Goal: Transaction & Acquisition: Purchase product/service

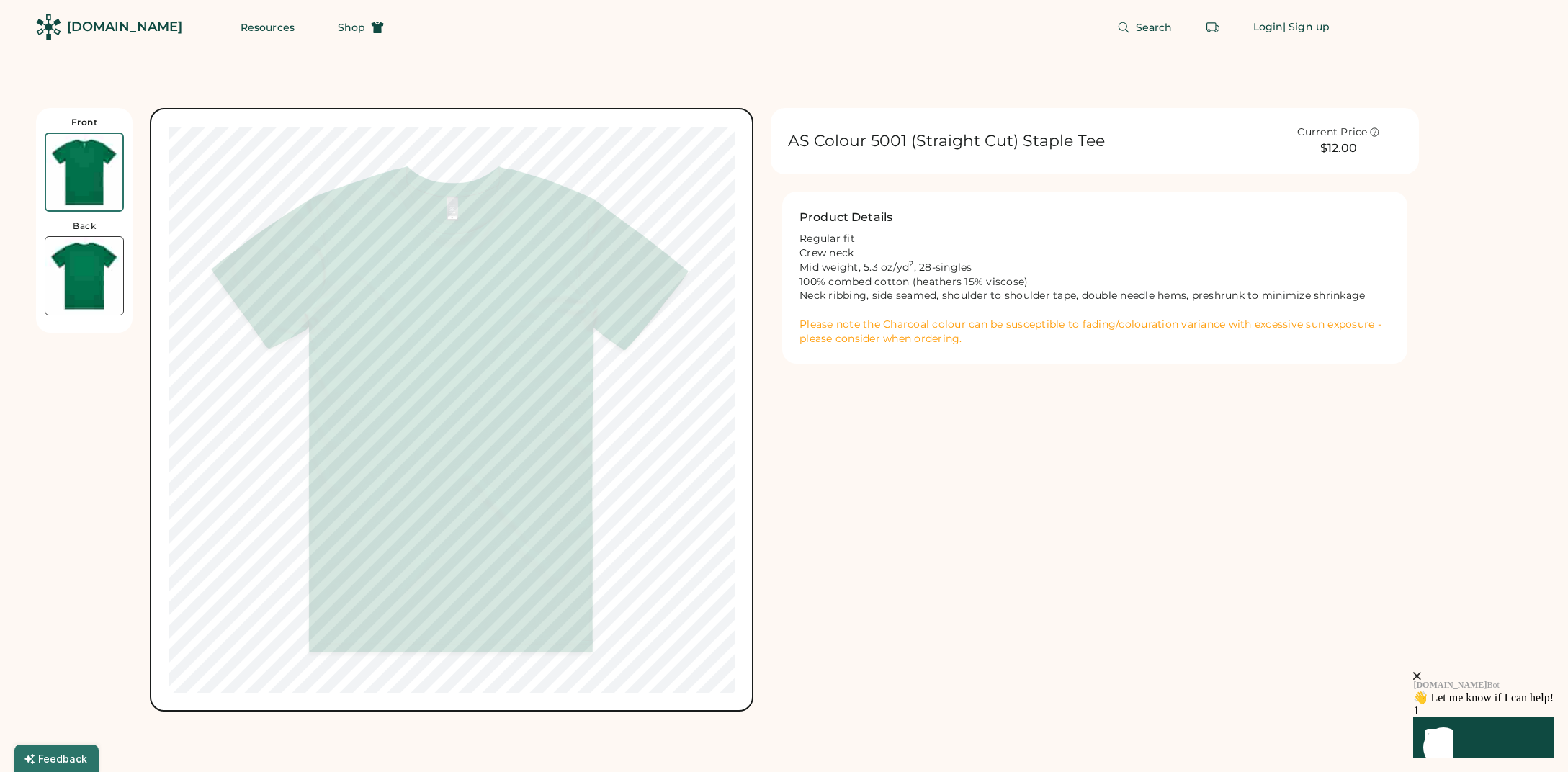
click at [710, 67] on div "[DOMAIN_NAME] Resources Shop Search Login | Sign up Front Back AS Colour 5001 (…" at bounding box center [784, 680] width 1568 height 1361
click at [863, 367] on div "AS Colour 5001 (Straight Cut) Staple Tee Current Price $12.00 Product Details R…" at bounding box center [1095, 249] width 648 height 281
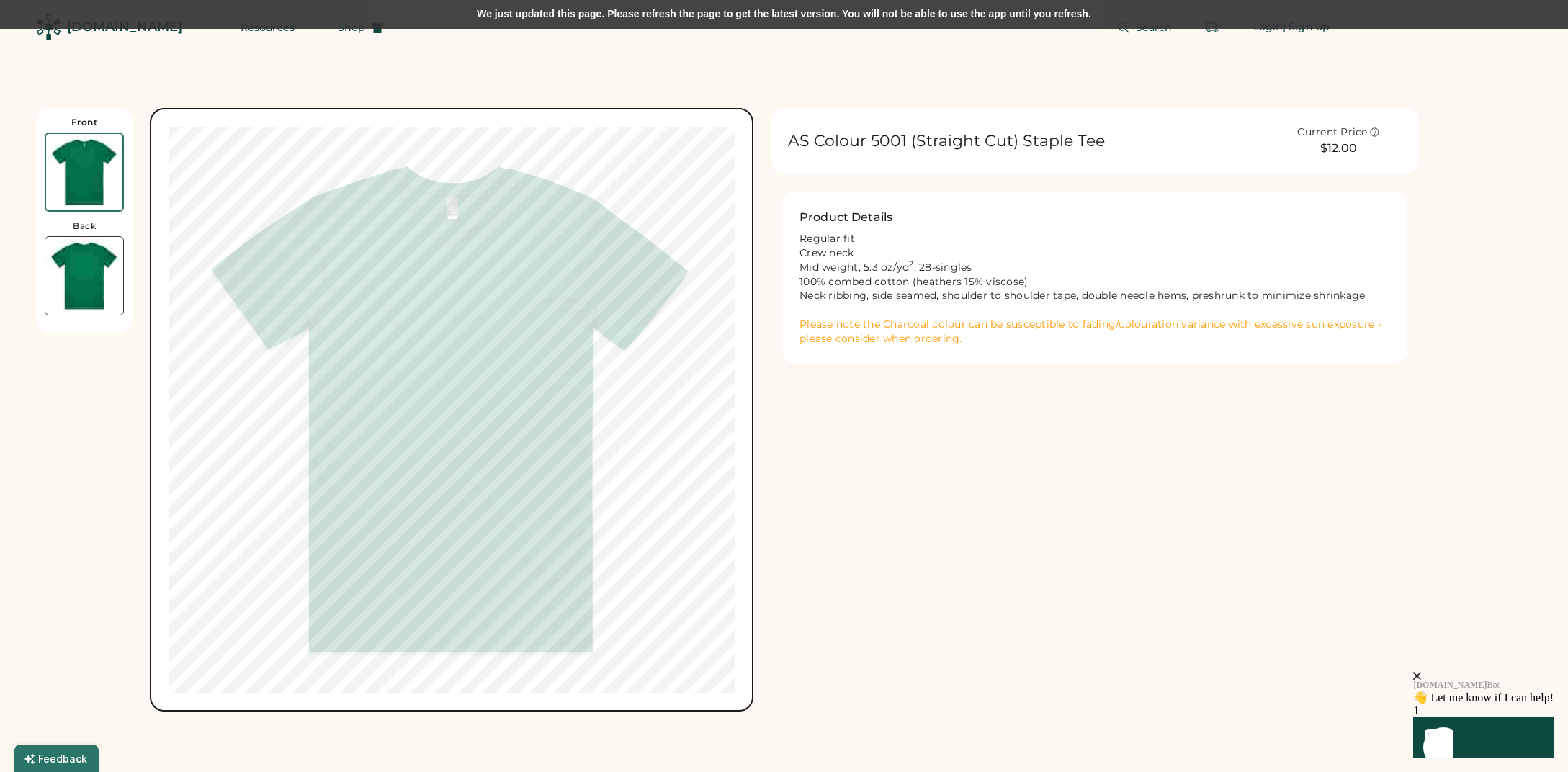
click at [873, 7] on div "We just updated this page. Please refresh the page to get the latest version. Y…" at bounding box center [784, 14] width 1568 height 29
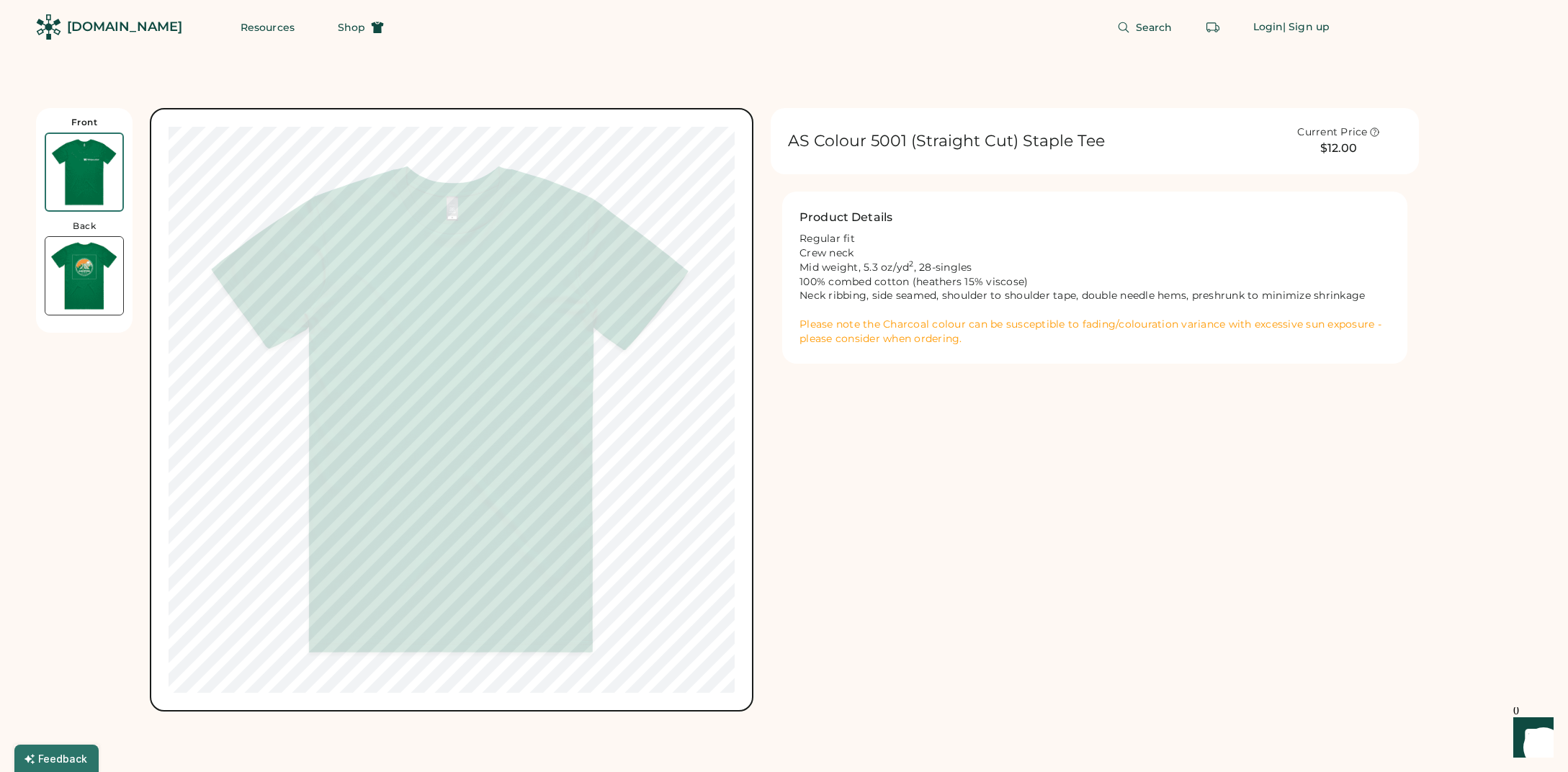
click at [95, 179] on img at bounding box center [84, 172] width 76 height 76
click at [86, 272] on img at bounding box center [84, 276] width 78 height 78
click at [95, 164] on img at bounding box center [84, 172] width 76 height 76
click at [81, 265] on img at bounding box center [84, 276] width 78 height 78
click at [81, 172] on img at bounding box center [84, 172] width 76 height 76
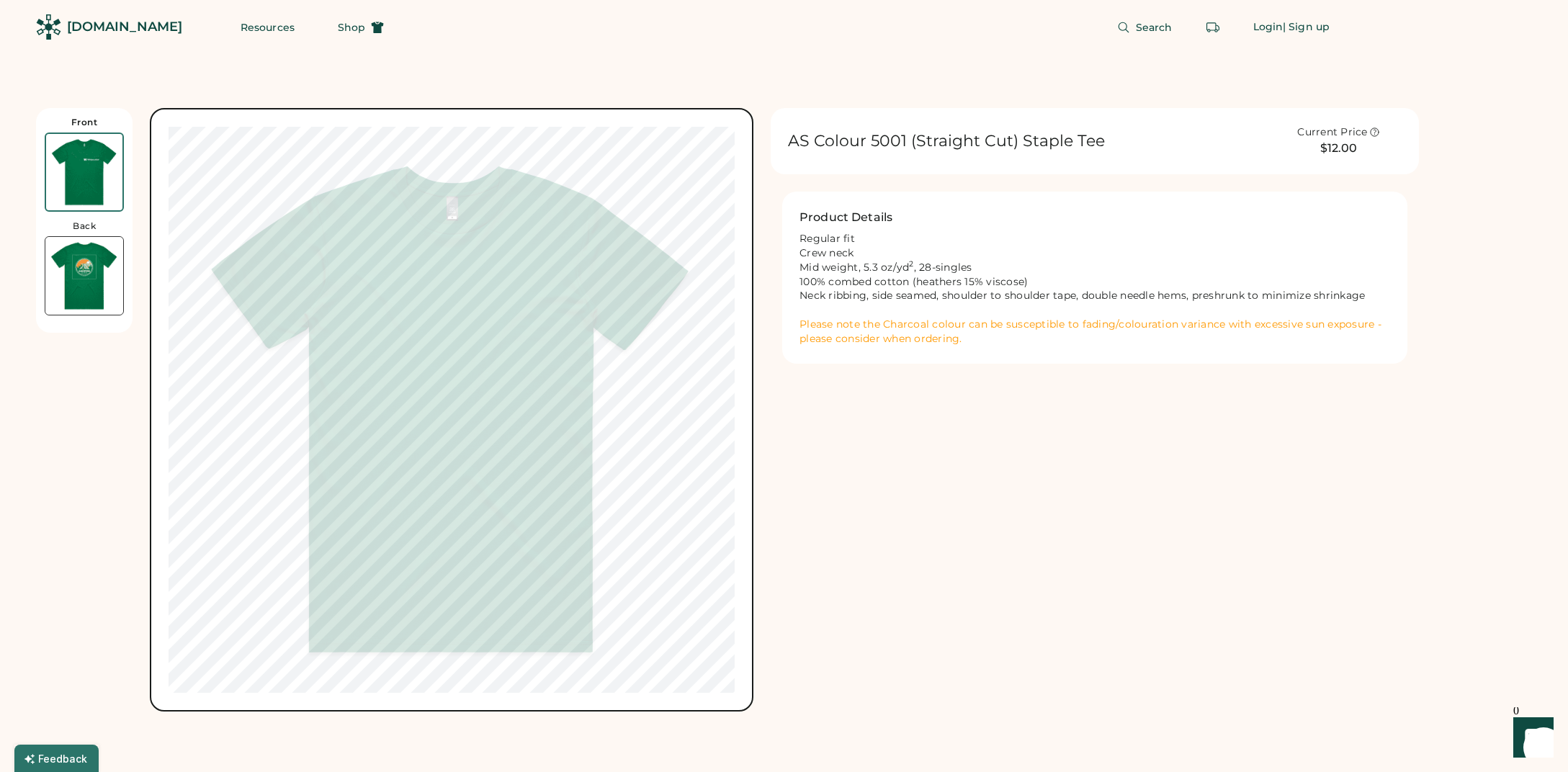
click at [70, 275] on img at bounding box center [84, 276] width 78 height 78
click at [81, 183] on img at bounding box center [84, 172] width 76 height 76
click at [843, 81] on div "[DOMAIN_NAME] Resources Shop Search Login | Sign up Front Back AS Colour 5001 (…" at bounding box center [784, 680] width 1568 height 1361
